Goal: Information Seeking & Learning: Learn about a topic

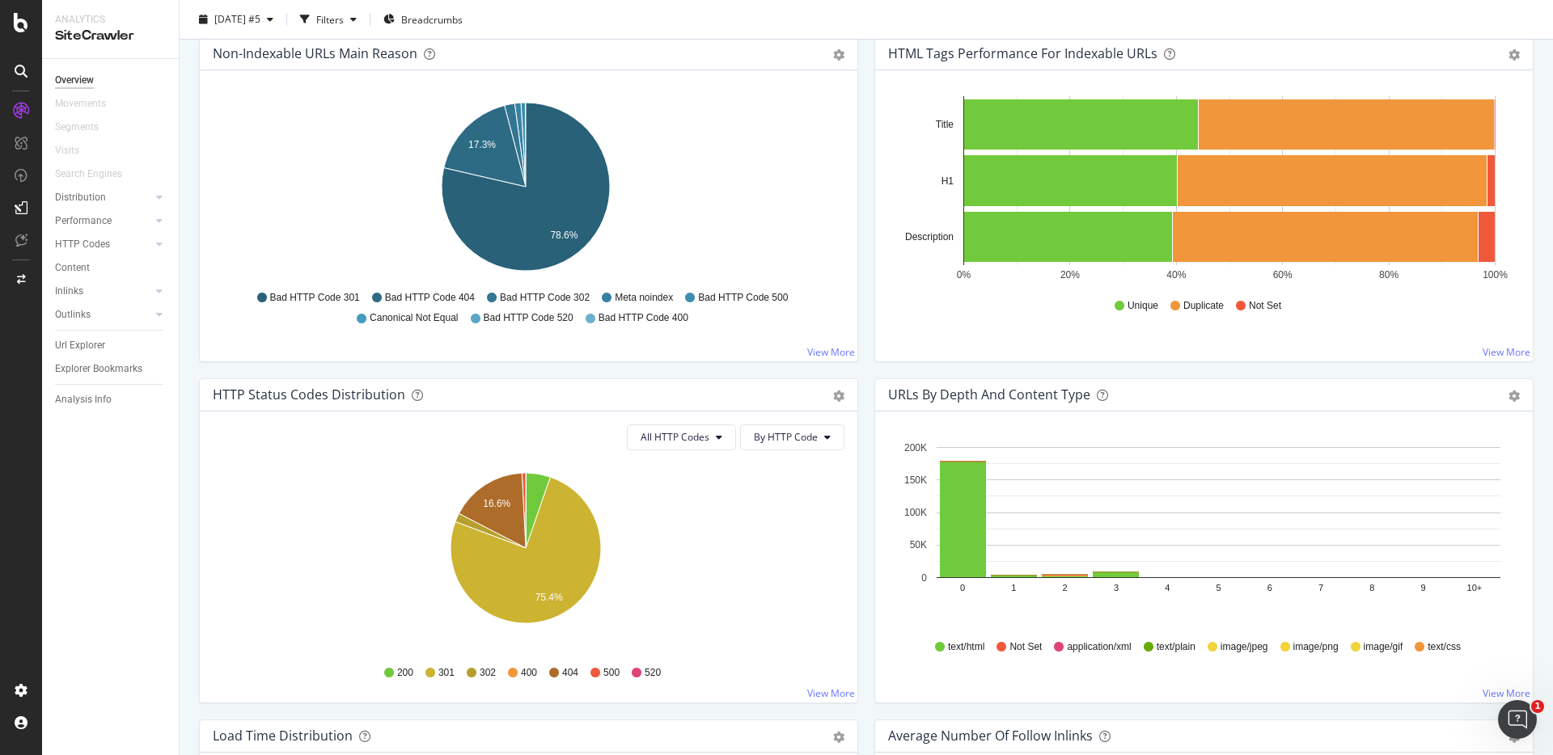
scroll to position [565, 0]
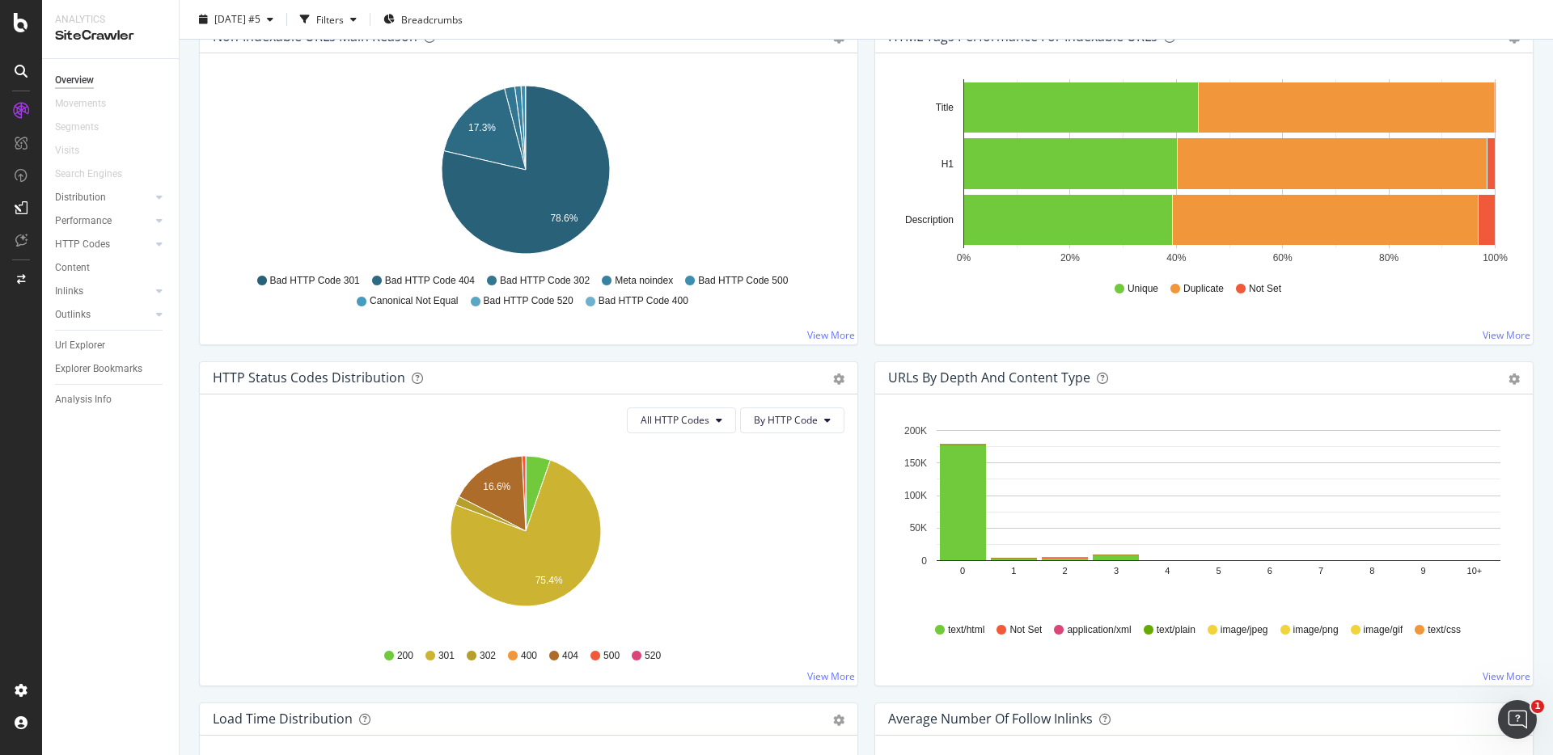
click at [407, 281] on span "Bad HTTP Code 404" at bounding box center [430, 281] width 90 height 14
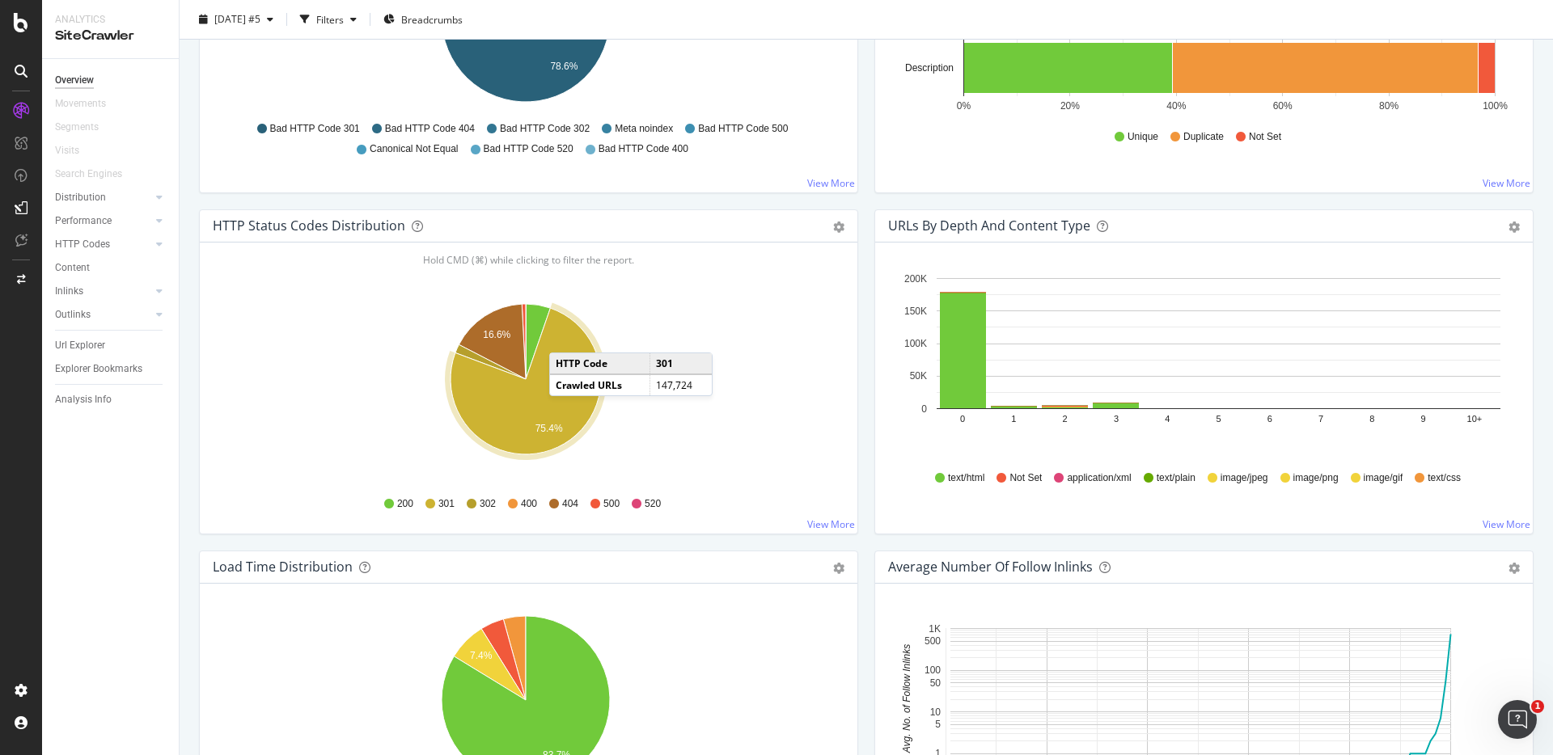
scroll to position [721, 0]
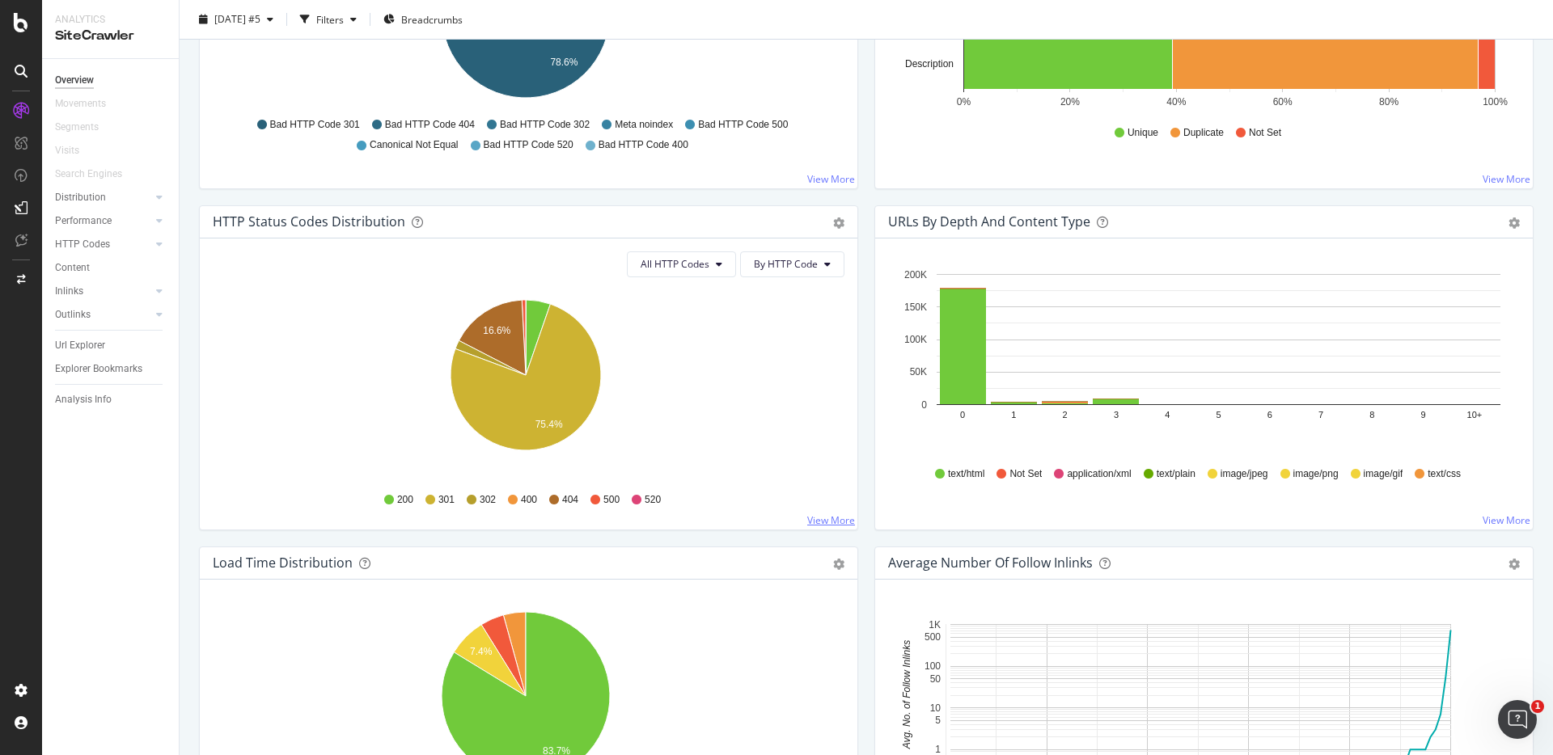
click at [831, 523] on link "View More" at bounding box center [831, 520] width 48 height 14
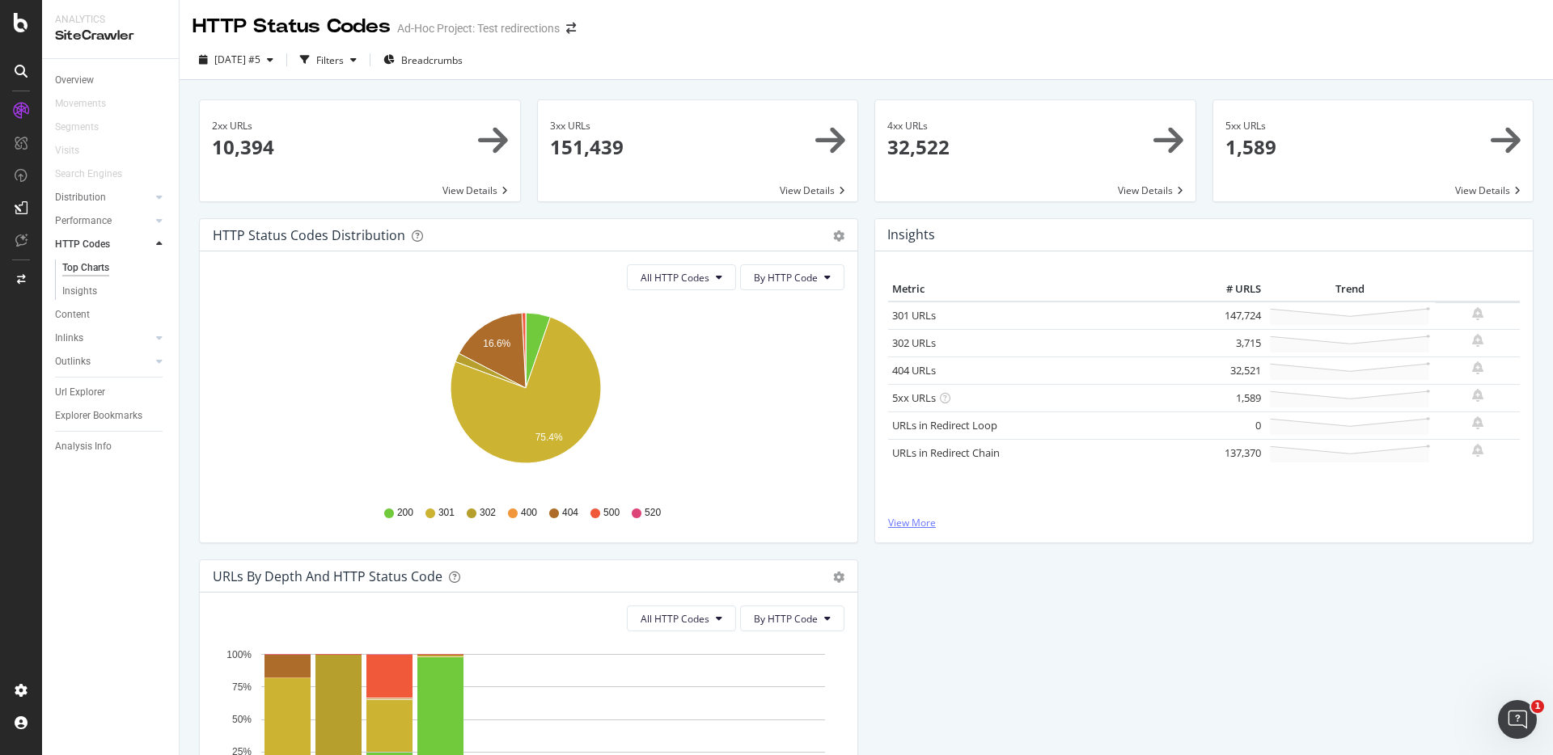
click at [978, 526] on link "View More" at bounding box center [1204, 523] width 632 height 14
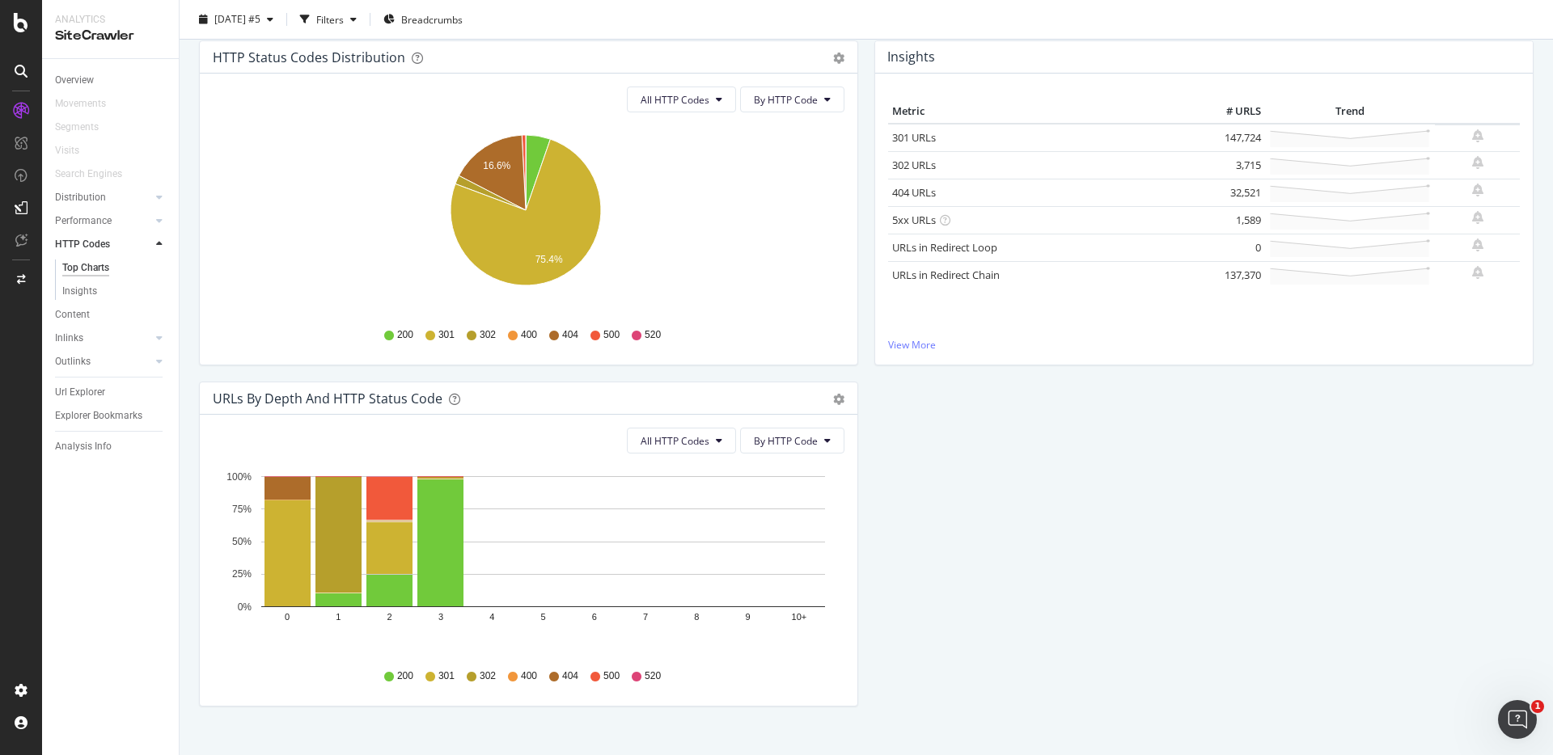
scroll to position [202, 0]
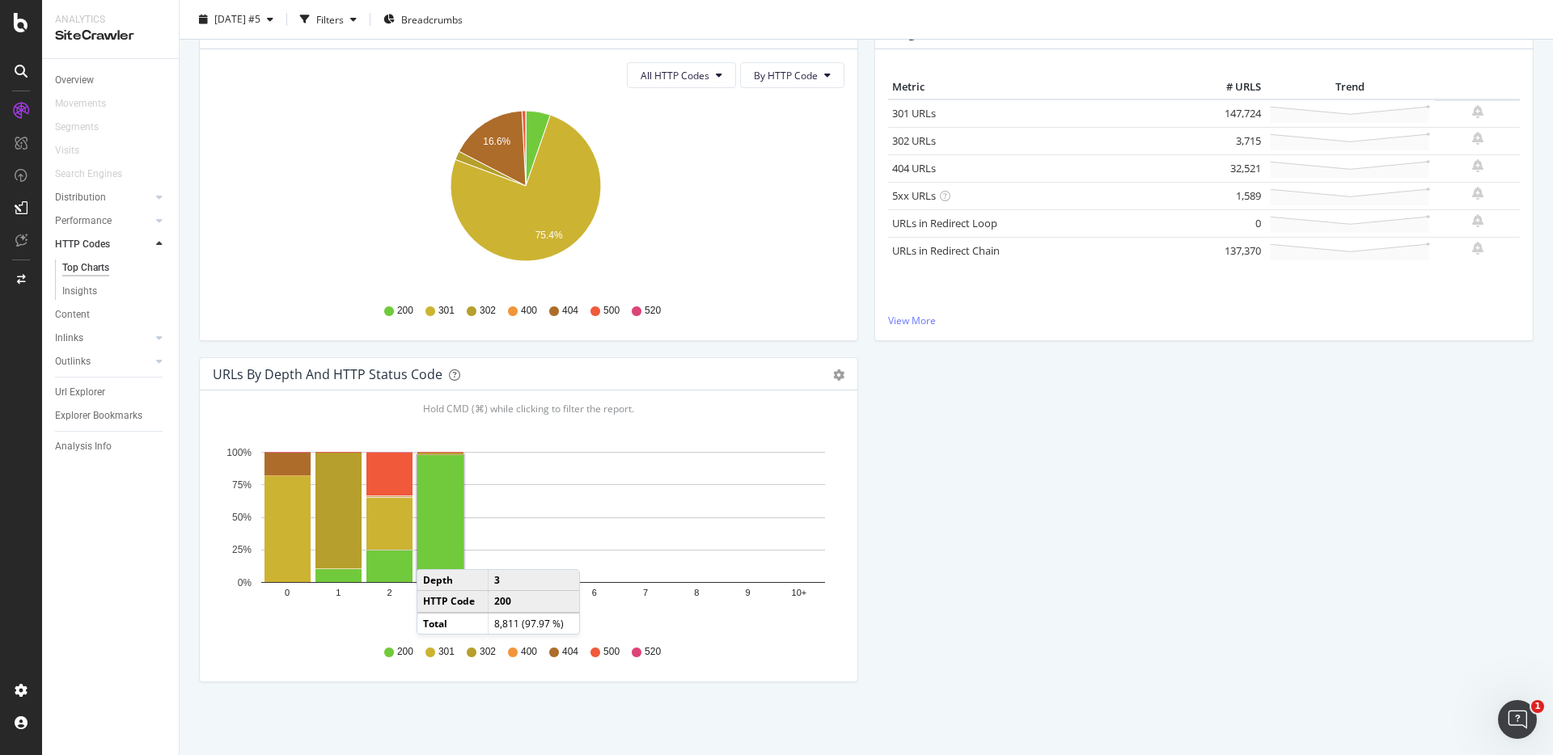
click at [433, 553] on rect "A chart." at bounding box center [440, 518] width 46 height 127
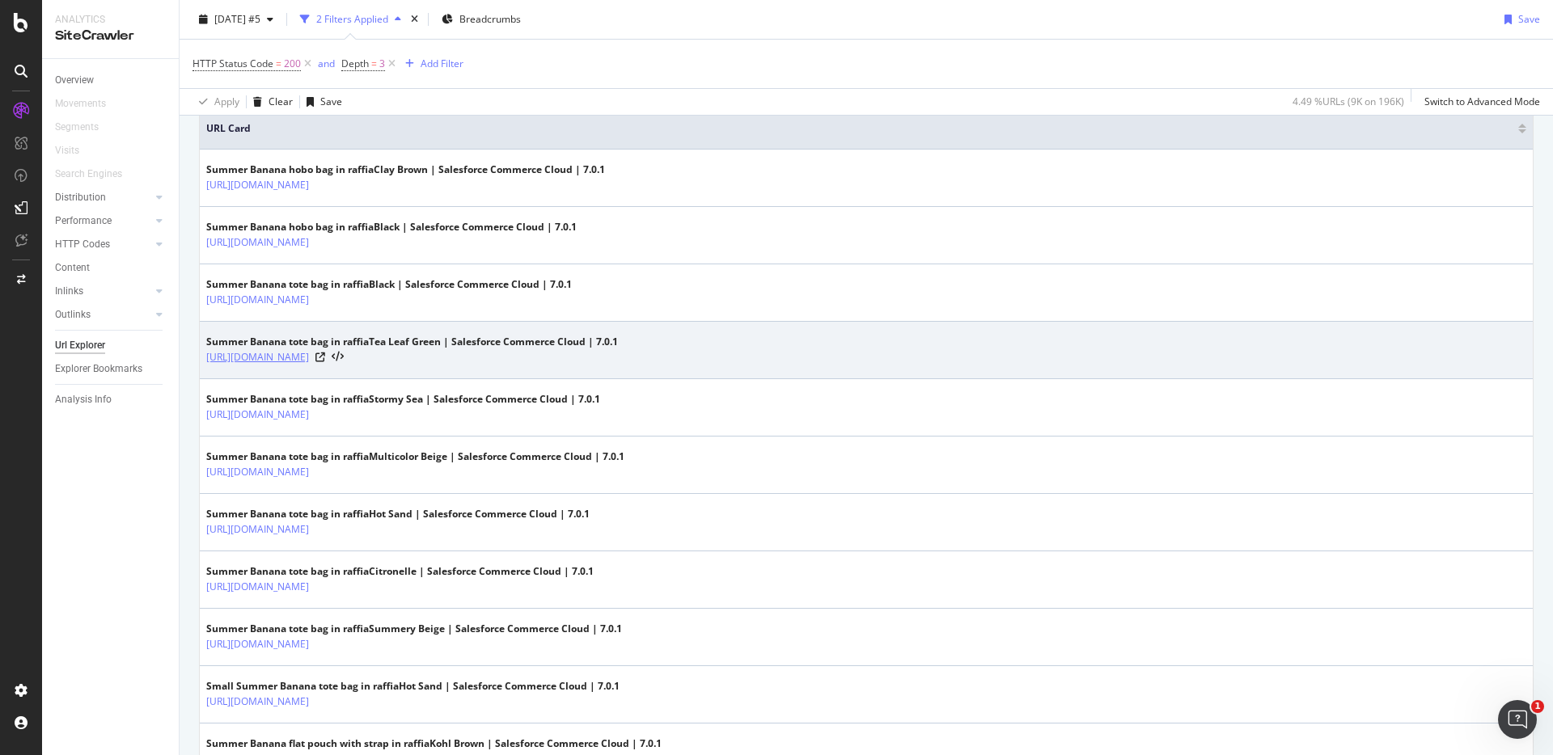
scroll to position [382, 0]
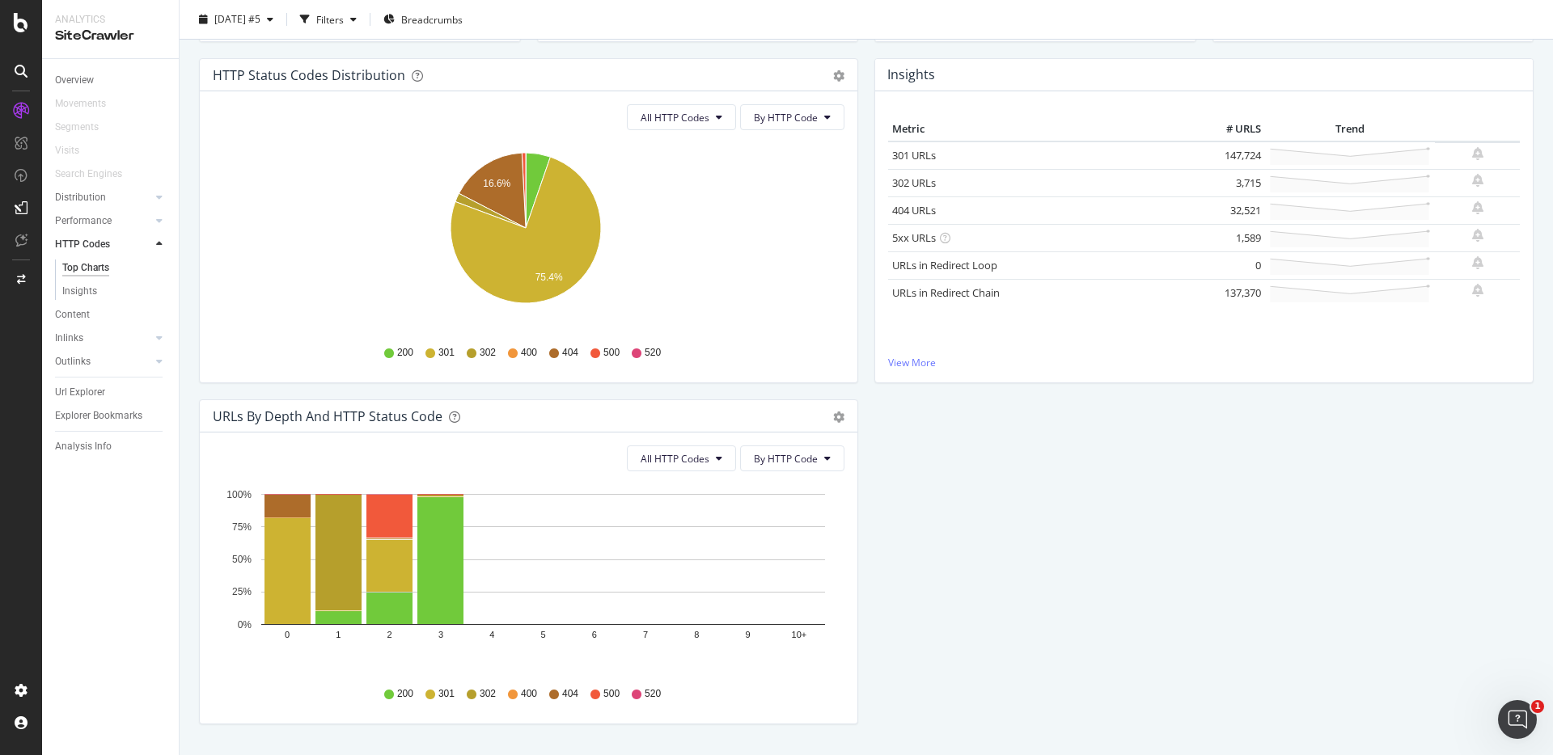
scroll to position [202, 0]
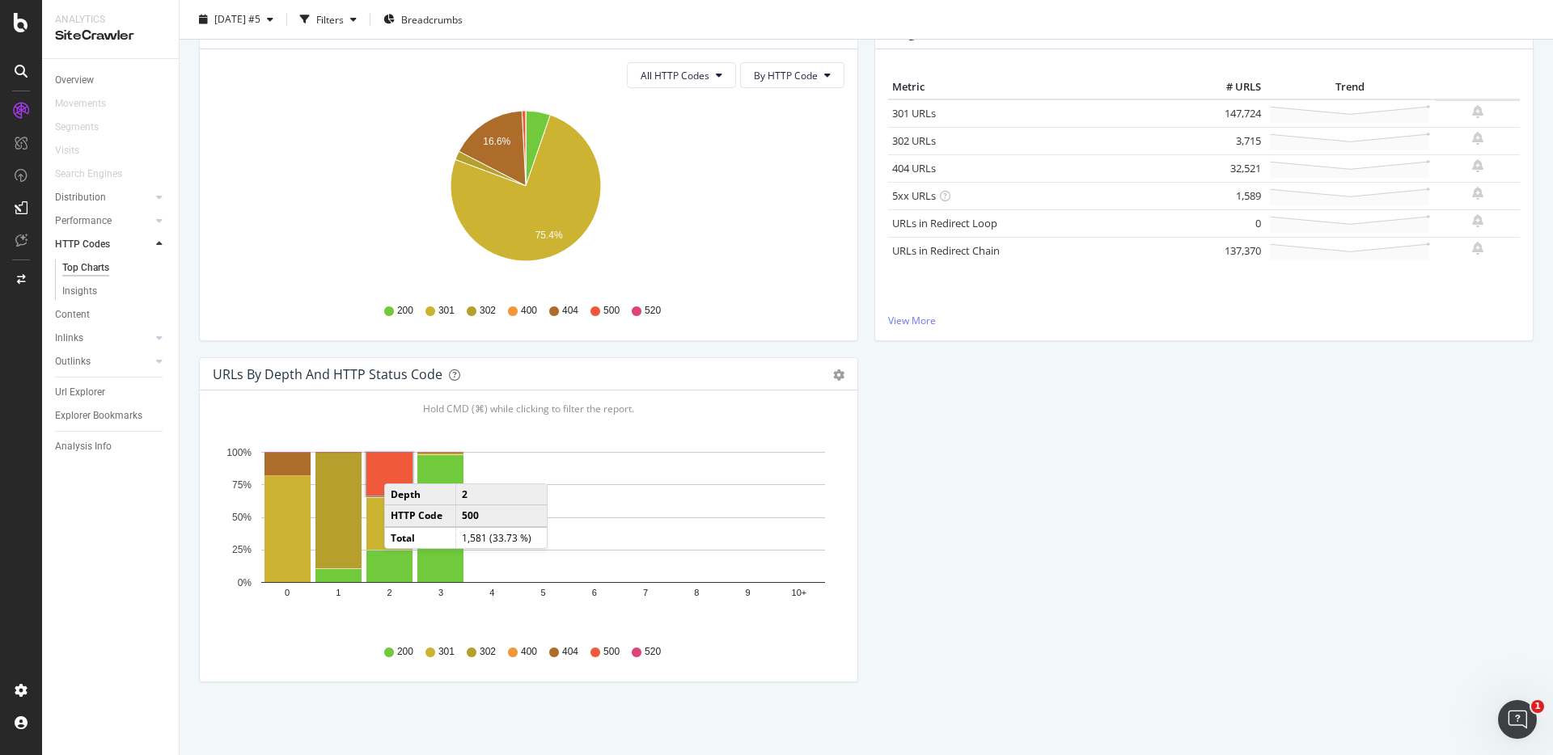
click at [400, 467] on rect "A chart." at bounding box center [389, 474] width 46 height 43
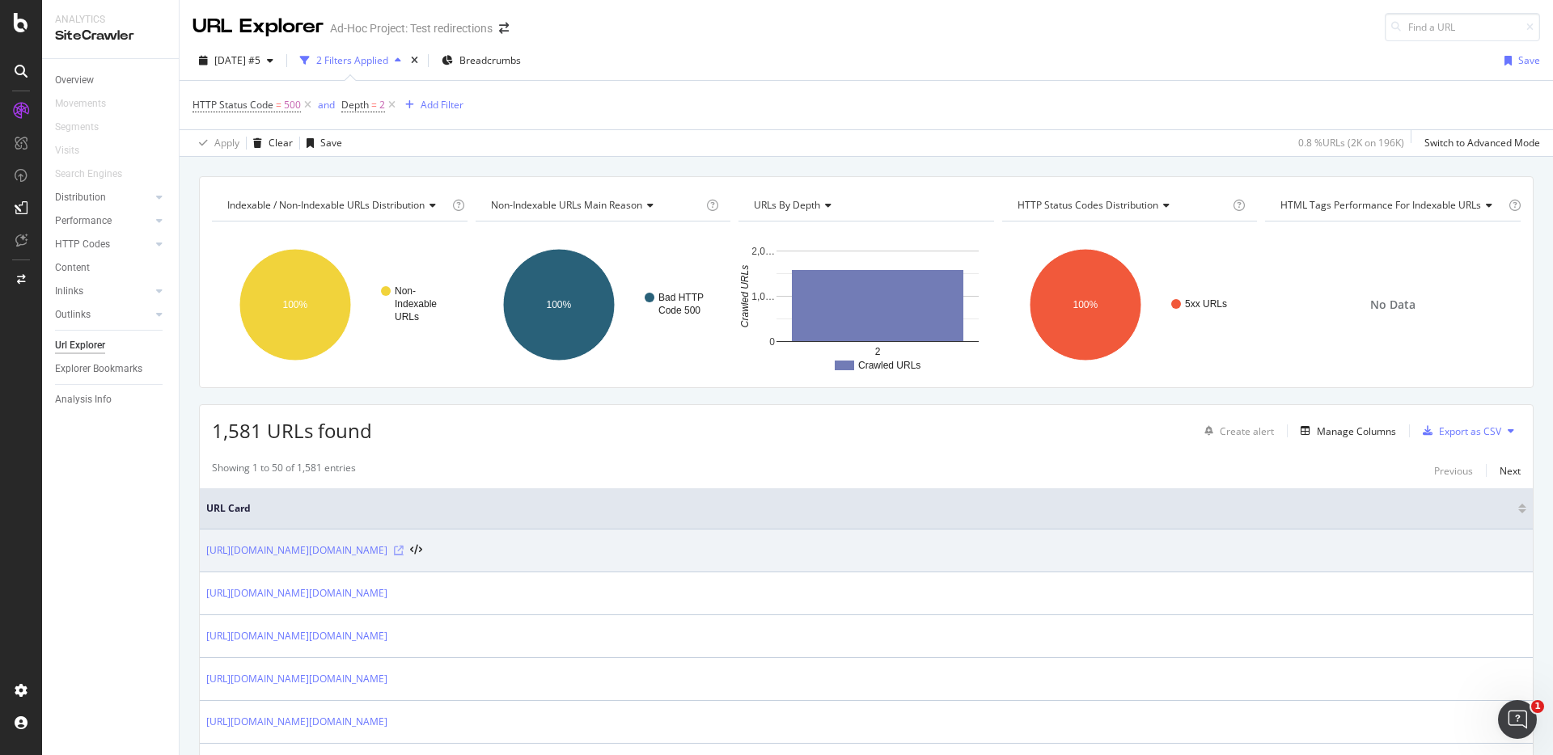
click at [403, 550] on icon at bounding box center [399, 551] width 10 height 10
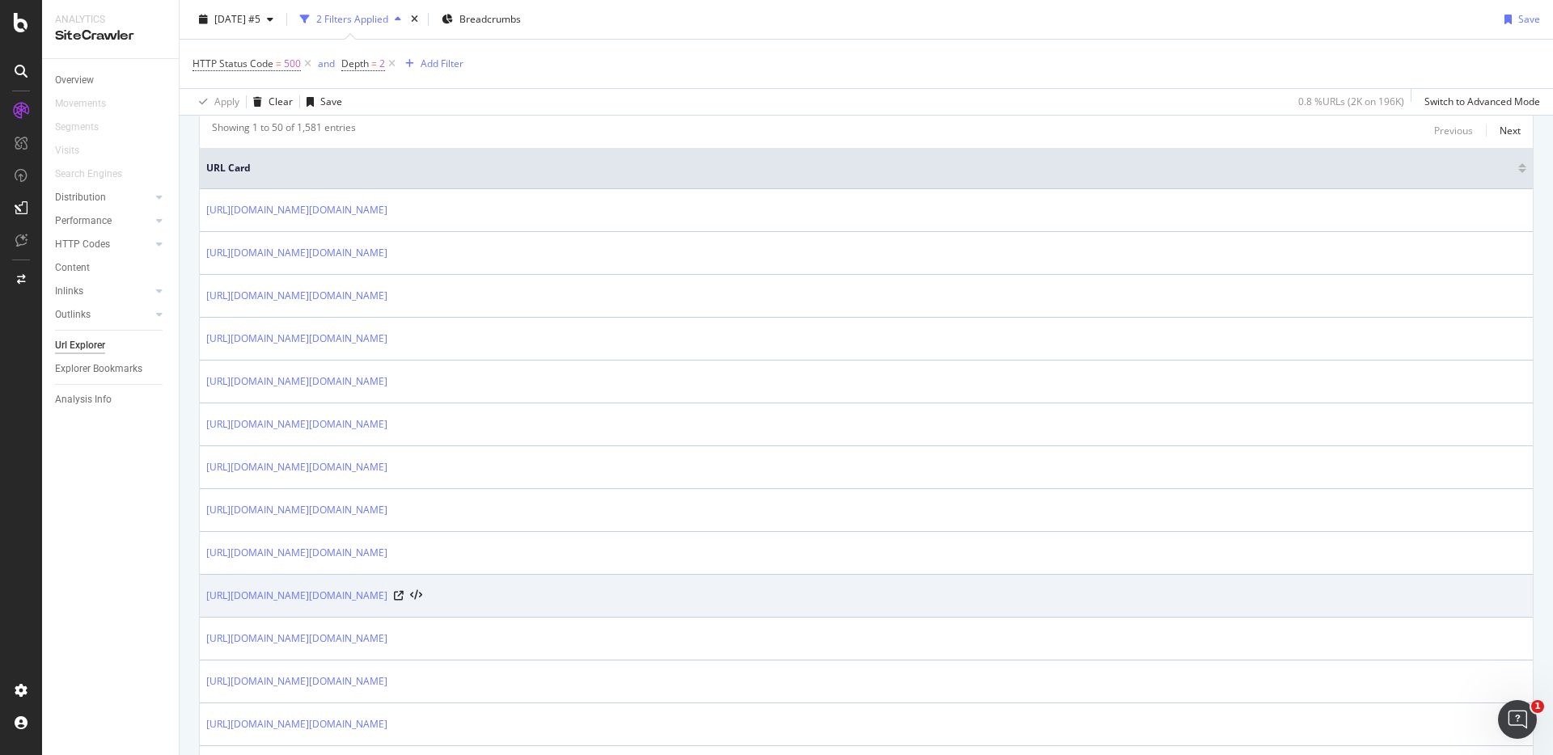
scroll to position [344, 0]
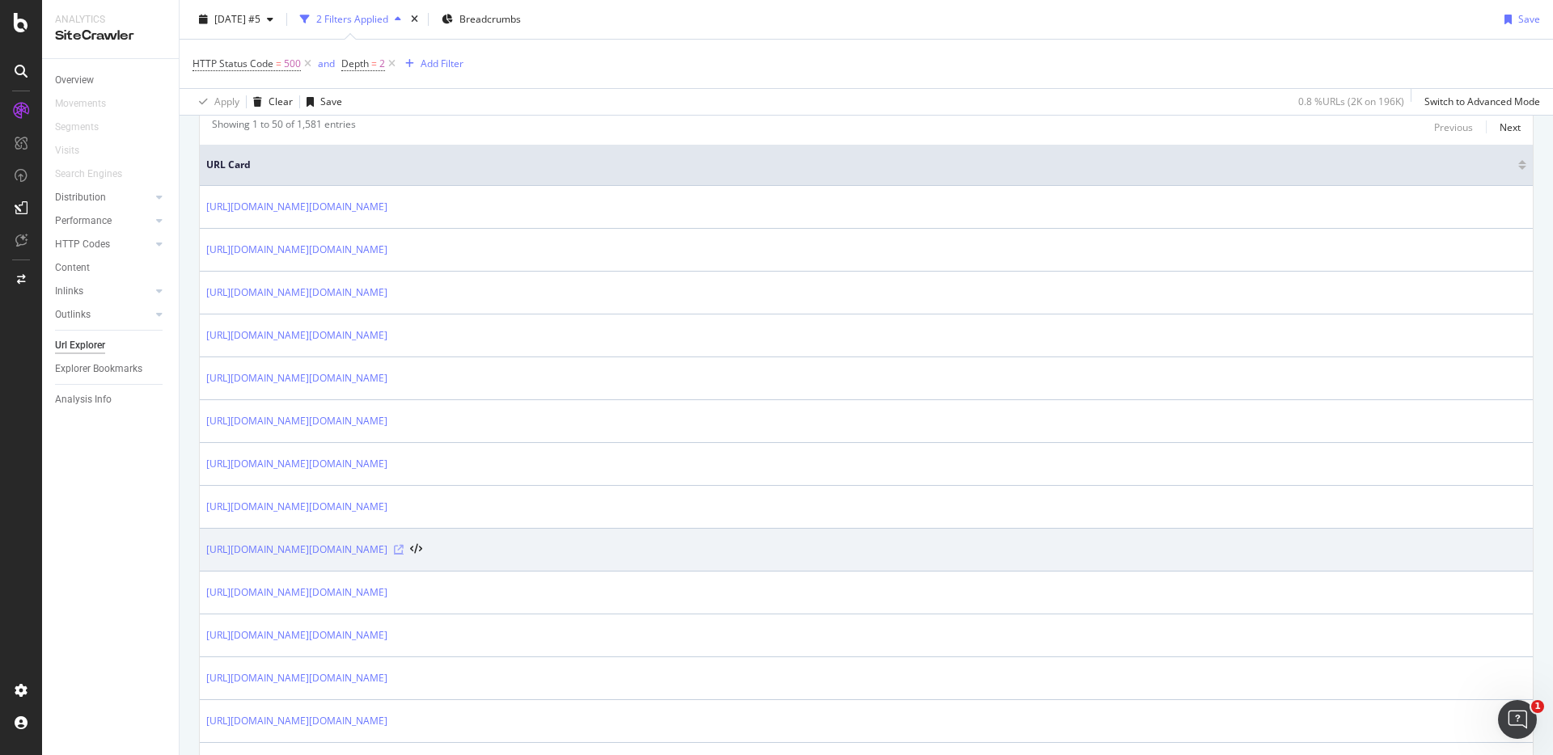
click at [403, 548] on icon at bounding box center [399, 550] width 10 height 10
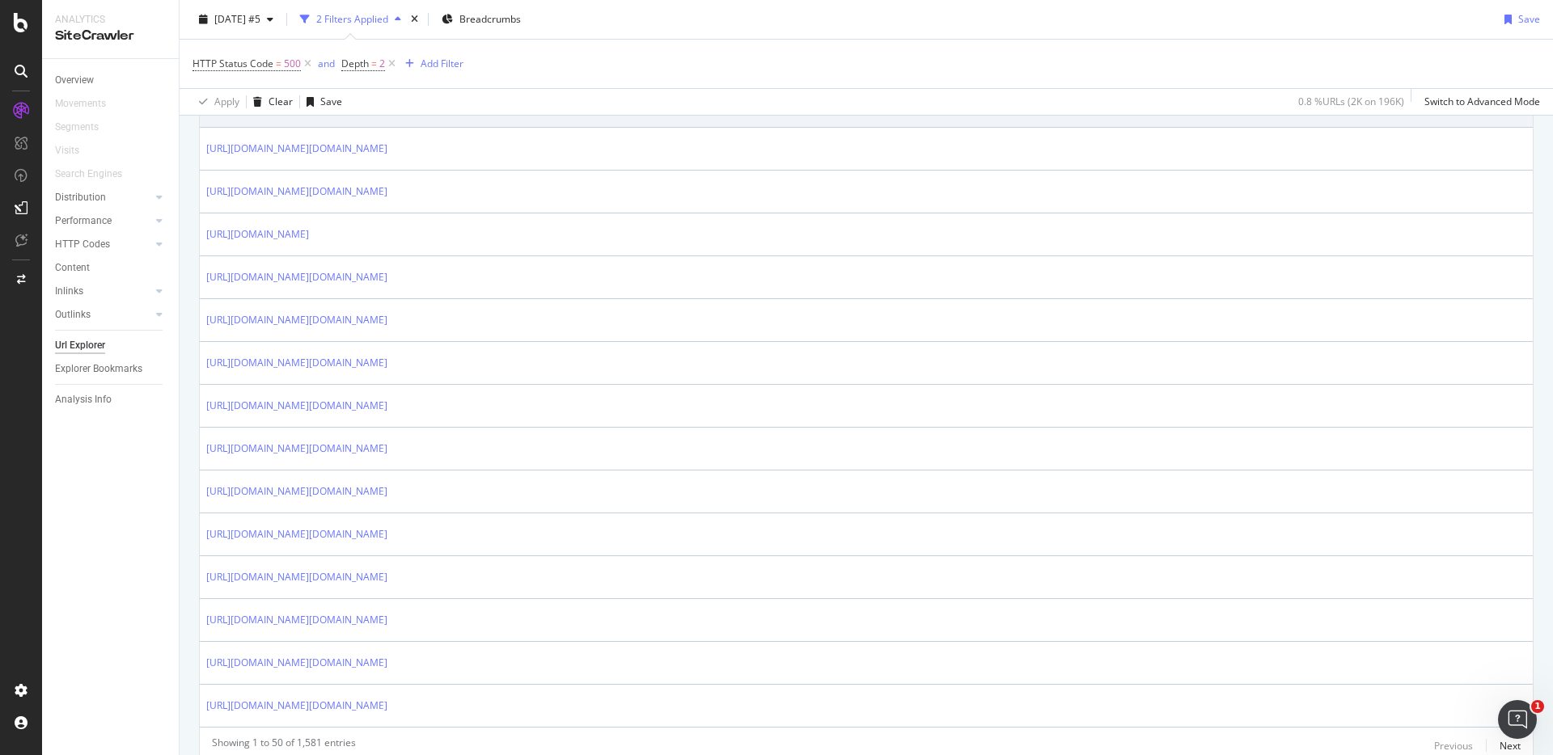
scroll to position [2010, 0]
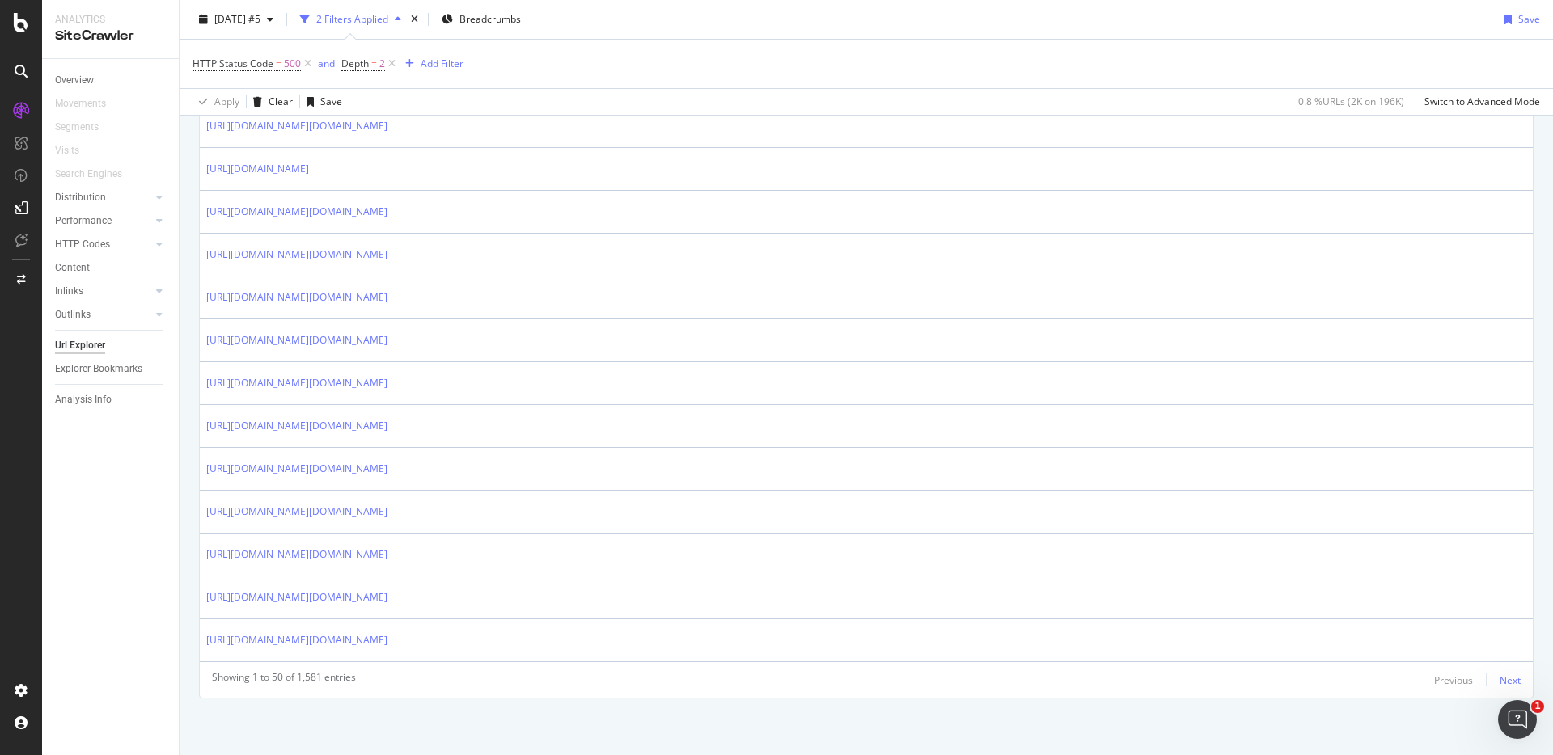
click at [1502, 680] on div "Next" at bounding box center [1509, 681] width 21 height 14
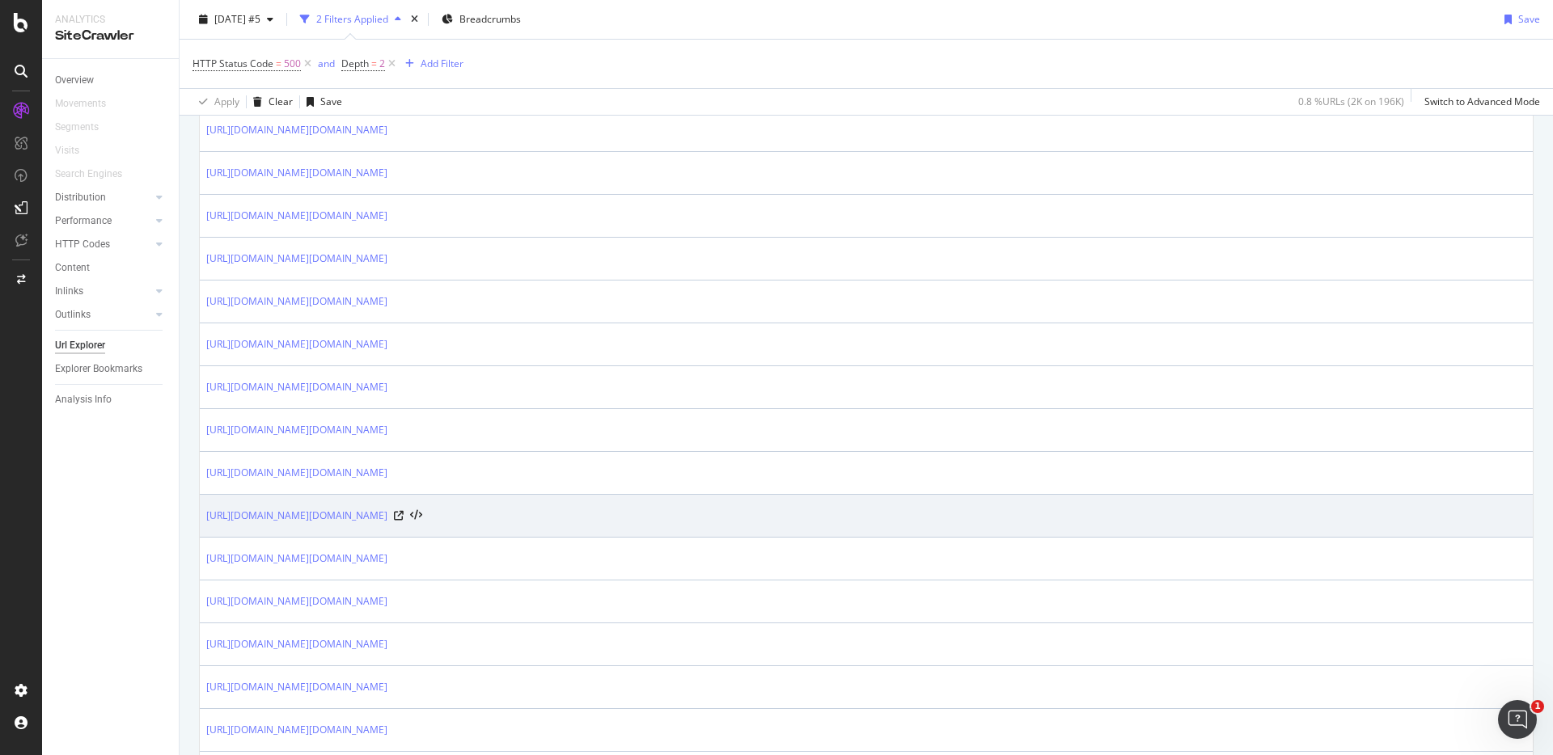
scroll to position [556, 0]
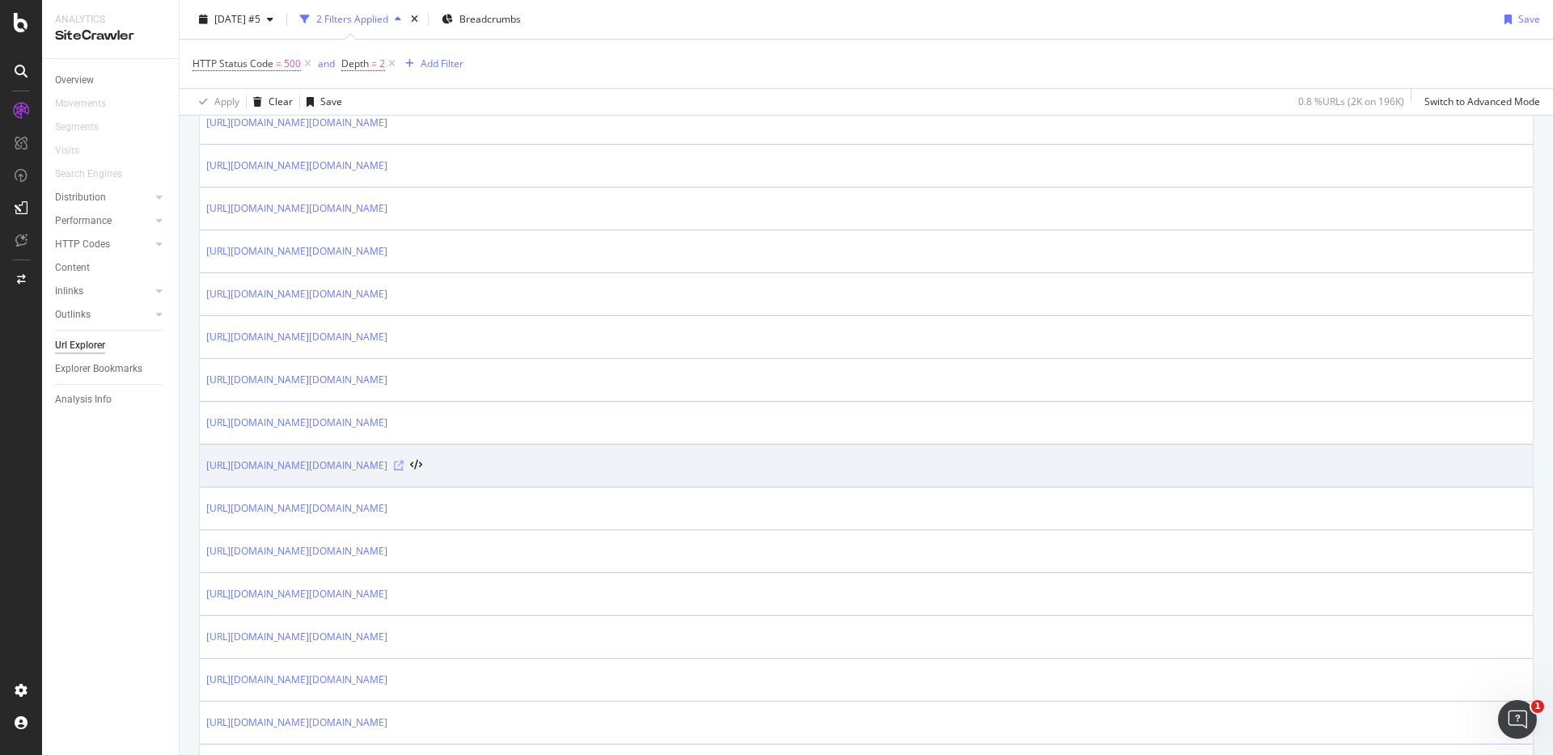
click at [403, 462] on icon at bounding box center [399, 466] width 10 height 10
